Goal: Task Accomplishment & Management: Use online tool/utility

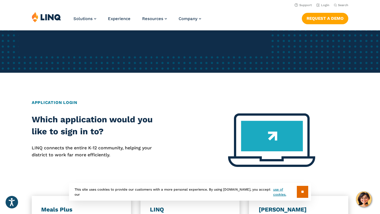
scroll to position [144, 0]
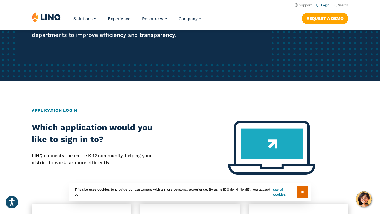
click at [324, 6] on link "Login" at bounding box center [323, 5] width 13 height 4
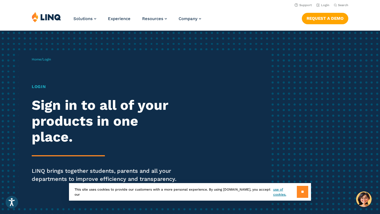
click at [306, 193] on input "**" at bounding box center [302, 192] width 11 height 12
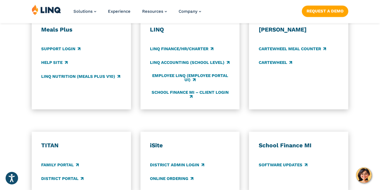
scroll to position [334, 0]
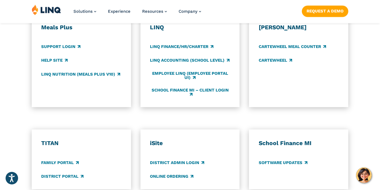
click at [64, 26] on h3 "Meals Plus" at bounding box center [81, 28] width 80 height 8
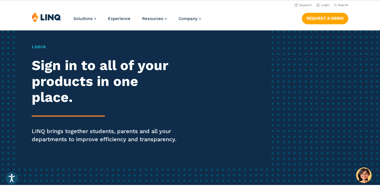
scroll to position [0, 0]
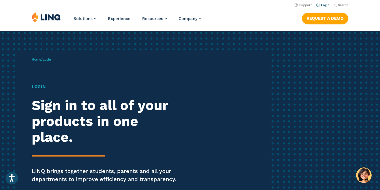
click at [323, 5] on link "Login" at bounding box center [323, 5] width 13 height 4
click at [323, 6] on link "Login" at bounding box center [323, 5] width 13 height 4
